Goal: Information Seeking & Learning: Learn about a topic

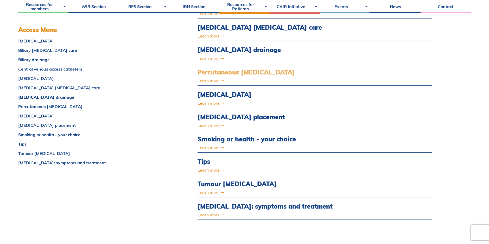
scroll to position [260, 0]
click at [203, 169] on link "Learn more" at bounding box center [280, 170] width 164 height 4
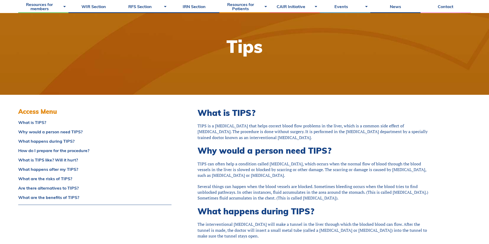
scroll to position [130, 0]
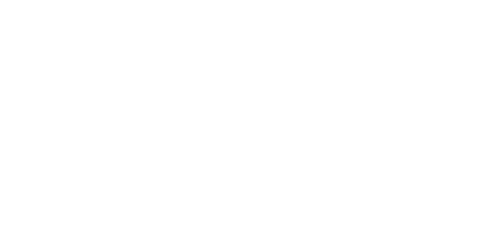
scroll to position [260, 0]
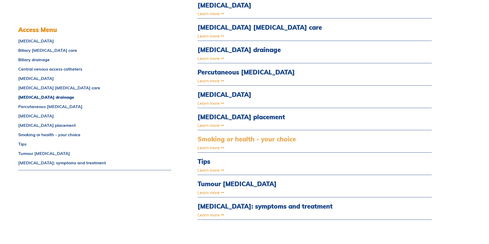
click at [215, 136] on link "Smoking or health - your choice" at bounding box center [280, 139] width 164 height 8
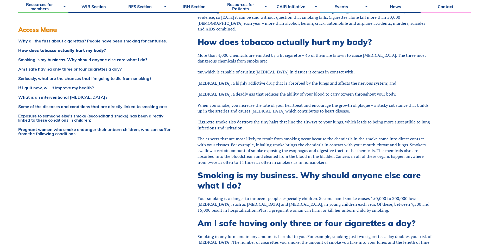
scroll to position [104, 0]
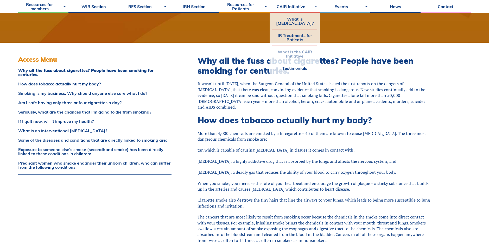
click at [298, 59] on link "What is the CAIR Initiative" at bounding box center [294, 54] width 45 height 16
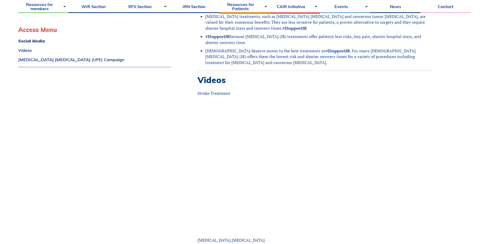
scroll to position [234, 0]
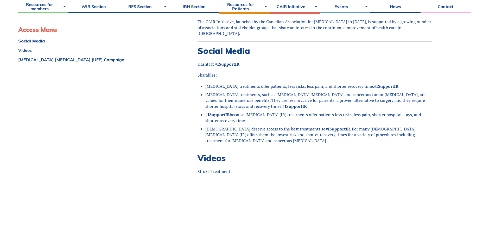
drag, startPoint x: 165, startPoint y: 109, endPoint x: 113, endPoint y: 67, distance: 66.2
click at [345, 36] on link "Industry & Partners Events" at bounding box center [344, 33] width 45 height 16
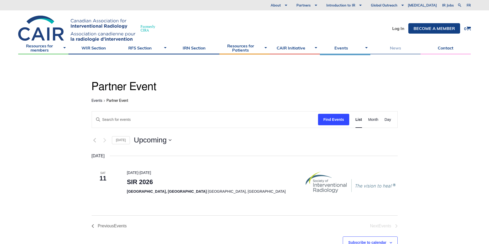
click at [391, 48] on link "News" at bounding box center [395, 47] width 50 height 13
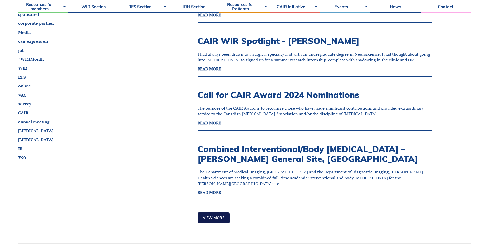
scroll to position [572, 0]
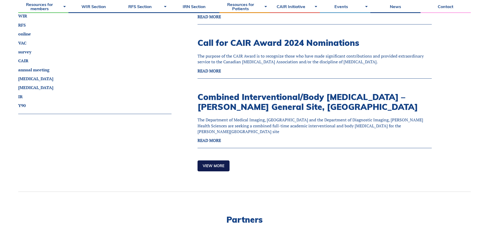
click at [207, 160] on link "View more" at bounding box center [214, 165] width 32 height 11
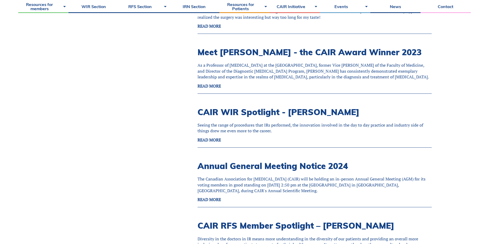
scroll to position [1145, 0]
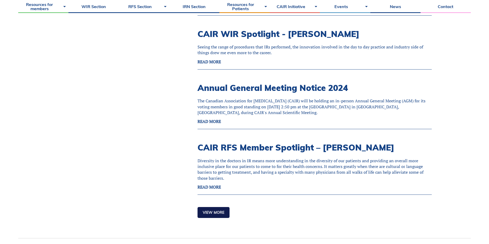
click at [215, 207] on link "View more" at bounding box center [214, 212] width 32 height 11
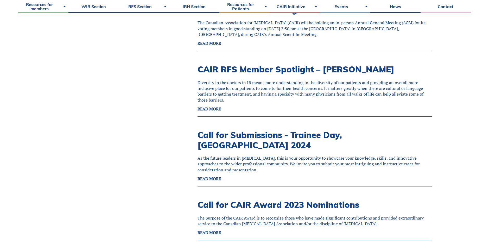
scroll to position [1301, 0]
